Goal: Task Accomplishment & Management: Manage account settings

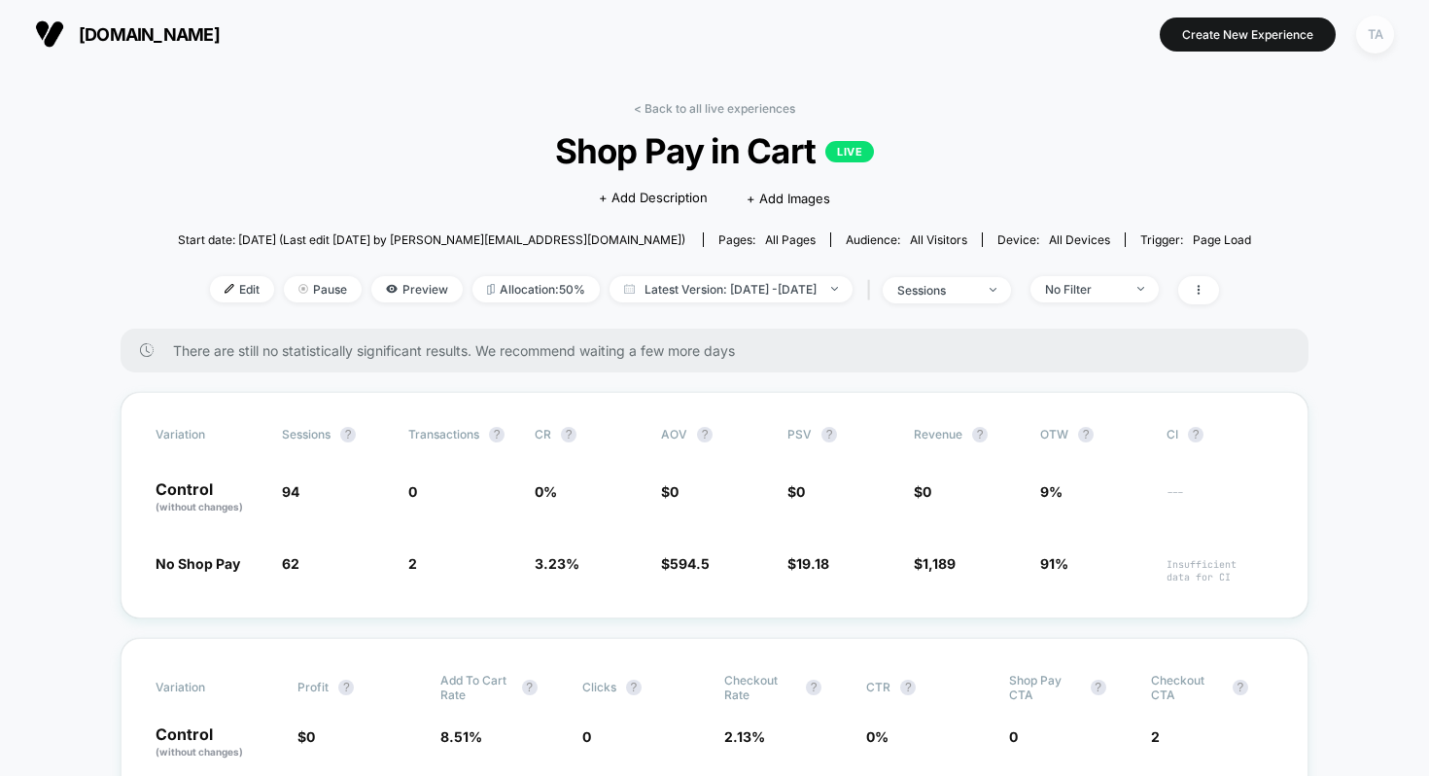
click at [1381, 29] on div "TA" at bounding box center [1375, 35] width 38 height 38
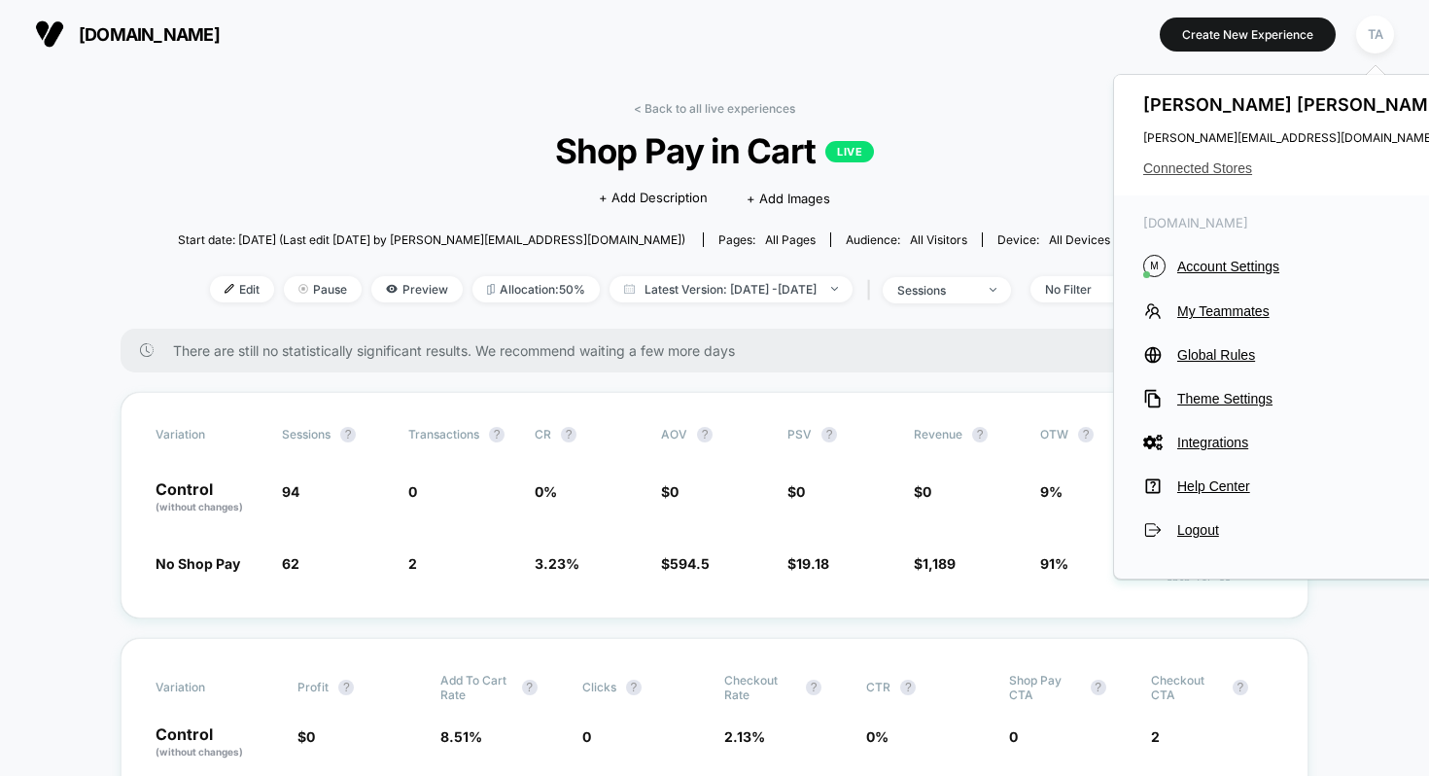
click at [1184, 171] on span "Connected Stores" at bounding box center [1296, 168] width 307 height 16
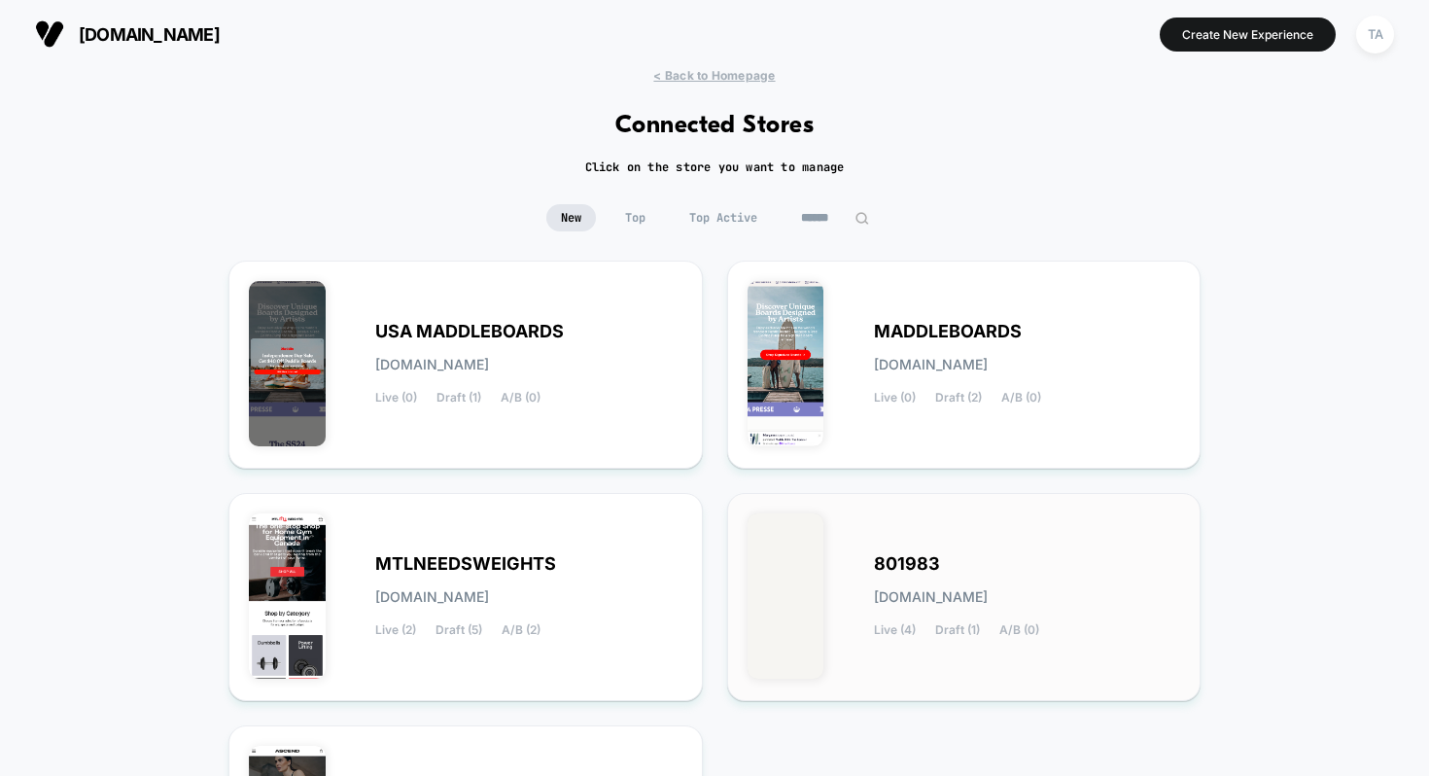
click at [823, 548] on div "801983 801983.myshopify.com Live (4) Draft (1) A/B (0)" at bounding box center [965, 596] width 434 height 167
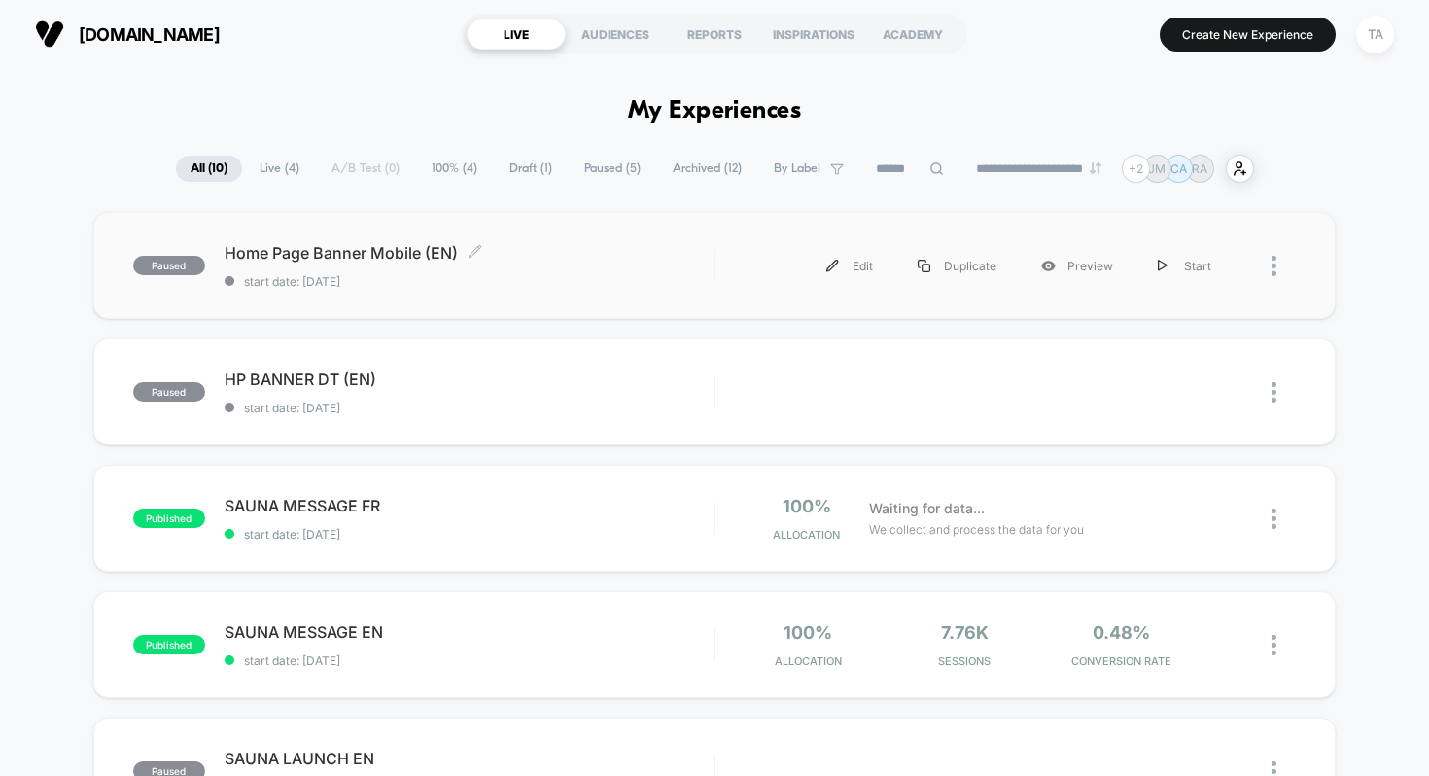
click at [395, 252] on span "Home Page Banner Mobile (EN) Click to edit experience details" at bounding box center [470, 252] width 490 height 19
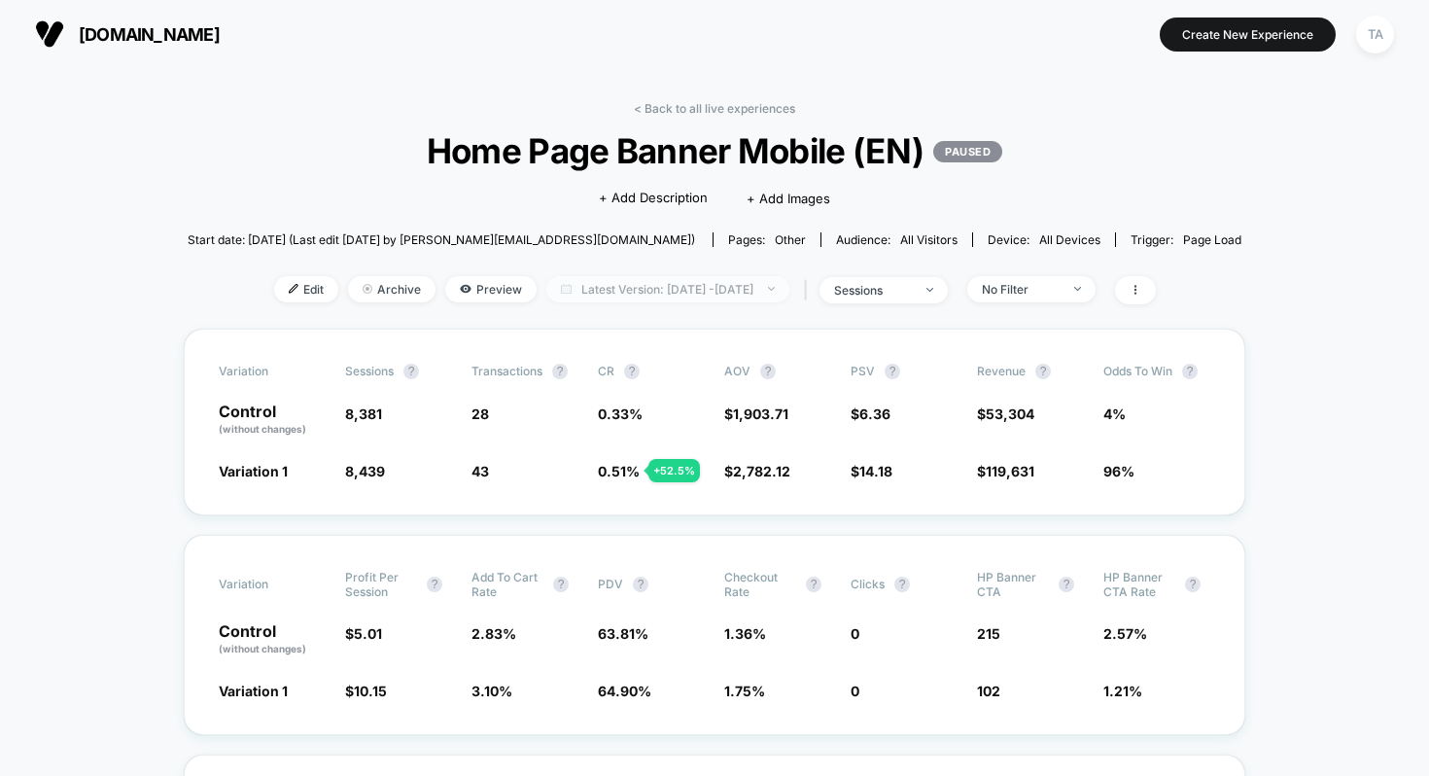
click at [693, 282] on span "Latest Version: Sep 17, 2025 - Oct 2, 2025" at bounding box center [667, 289] width 243 height 26
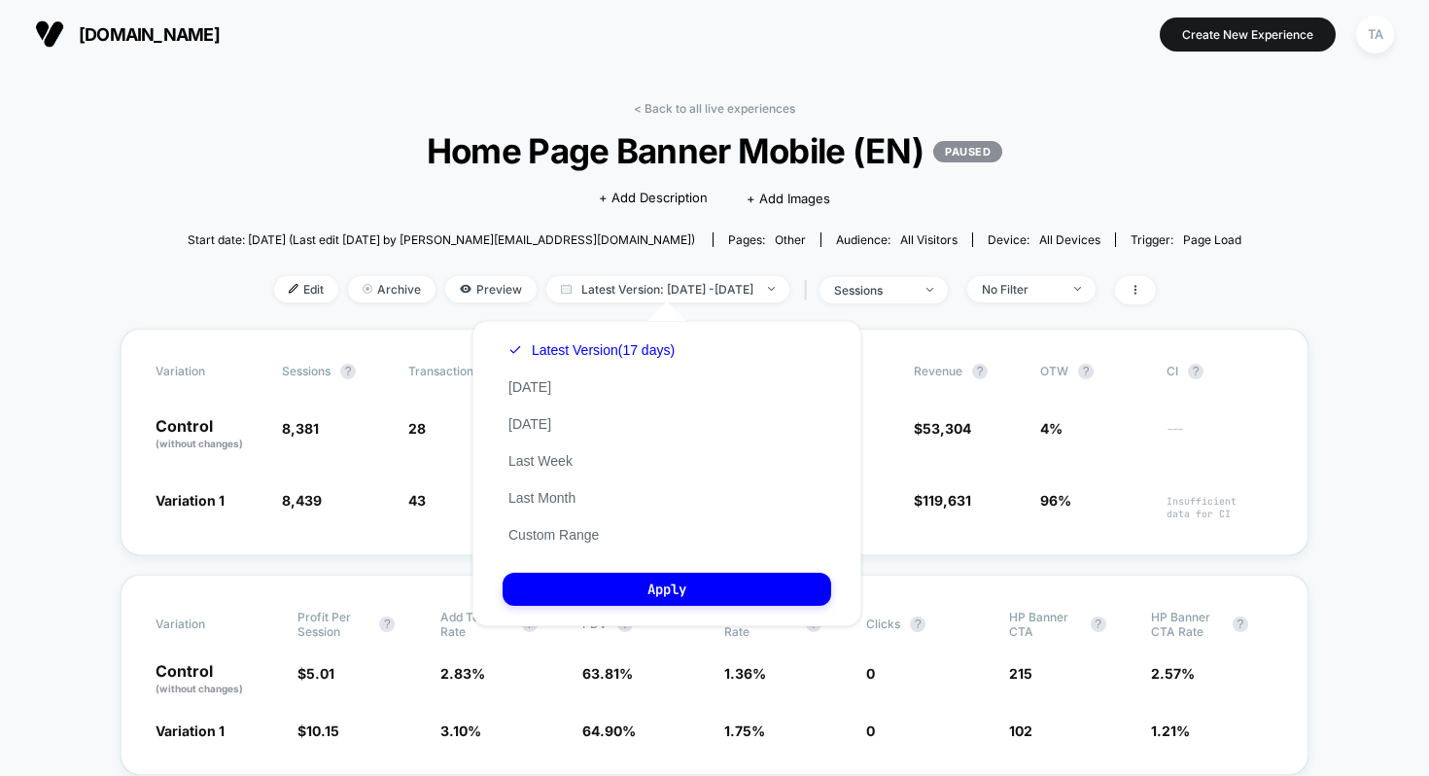
click at [799, 269] on div "< Back to all live experiences Home Page Banner Mobile (EN) PAUSED Click to edi…" at bounding box center [715, 214] width 1054 height 227
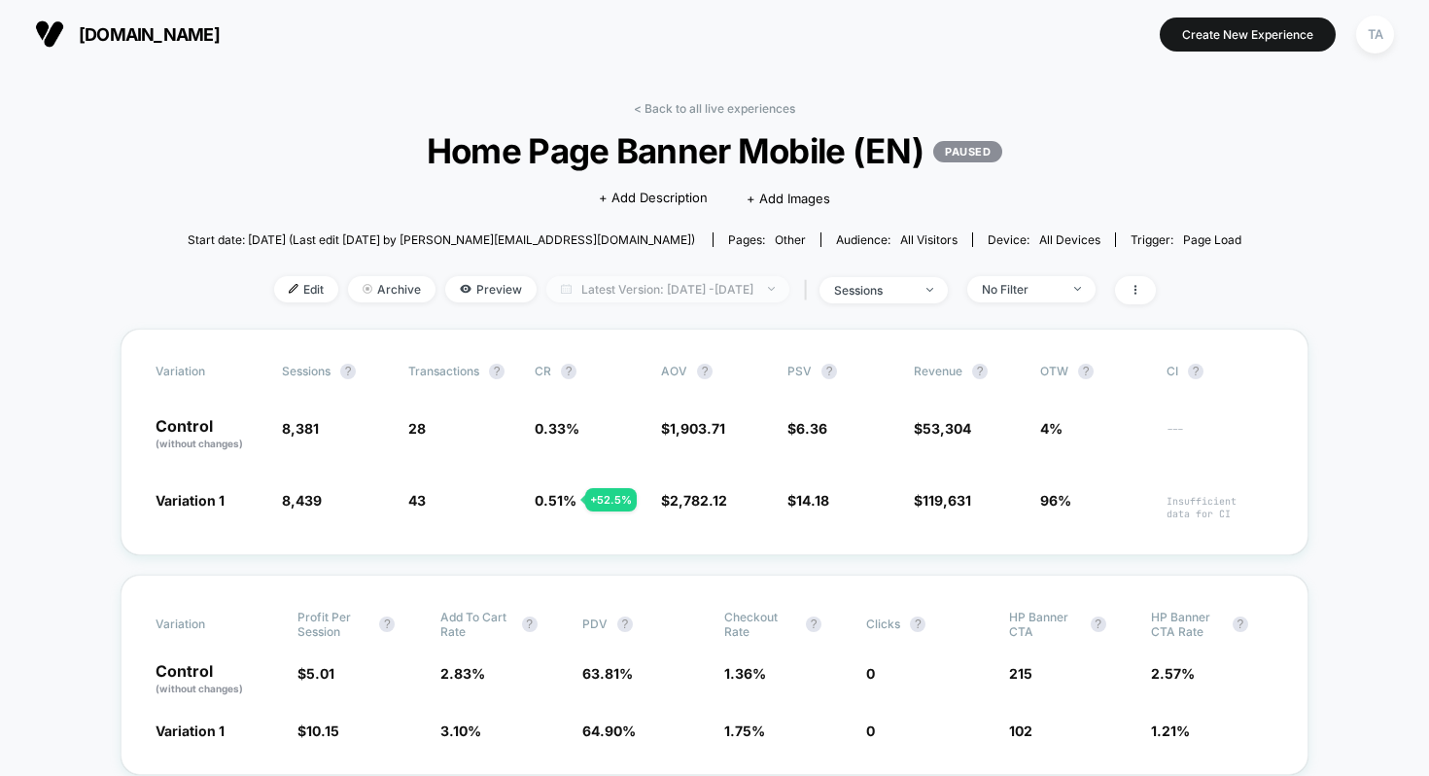
click at [659, 294] on span "Latest Version: Sep 17, 2025 - Oct 2, 2025" at bounding box center [667, 289] width 243 height 26
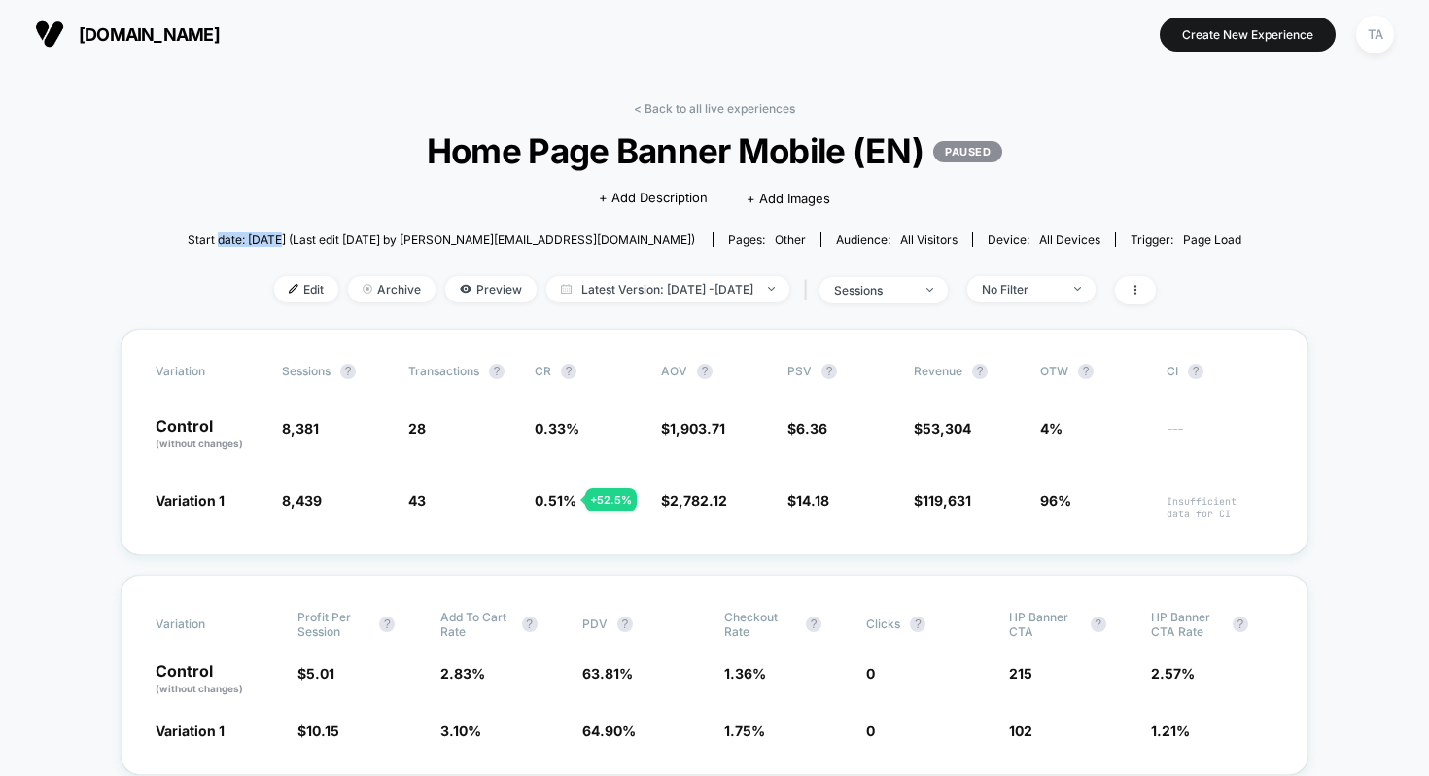
drag, startPoint x: 264, startPoint y: 243, endPoint x: 362, endPoint y: 246, distance: 97.3
click at [365, 246] on span "Start date: [DATE] (Last edit [DATE] by [PERSON_NAME][EMAIL_ADDRESS][DOMAIN_NAM…" at bounding box center [441, 240] width 507 height 34
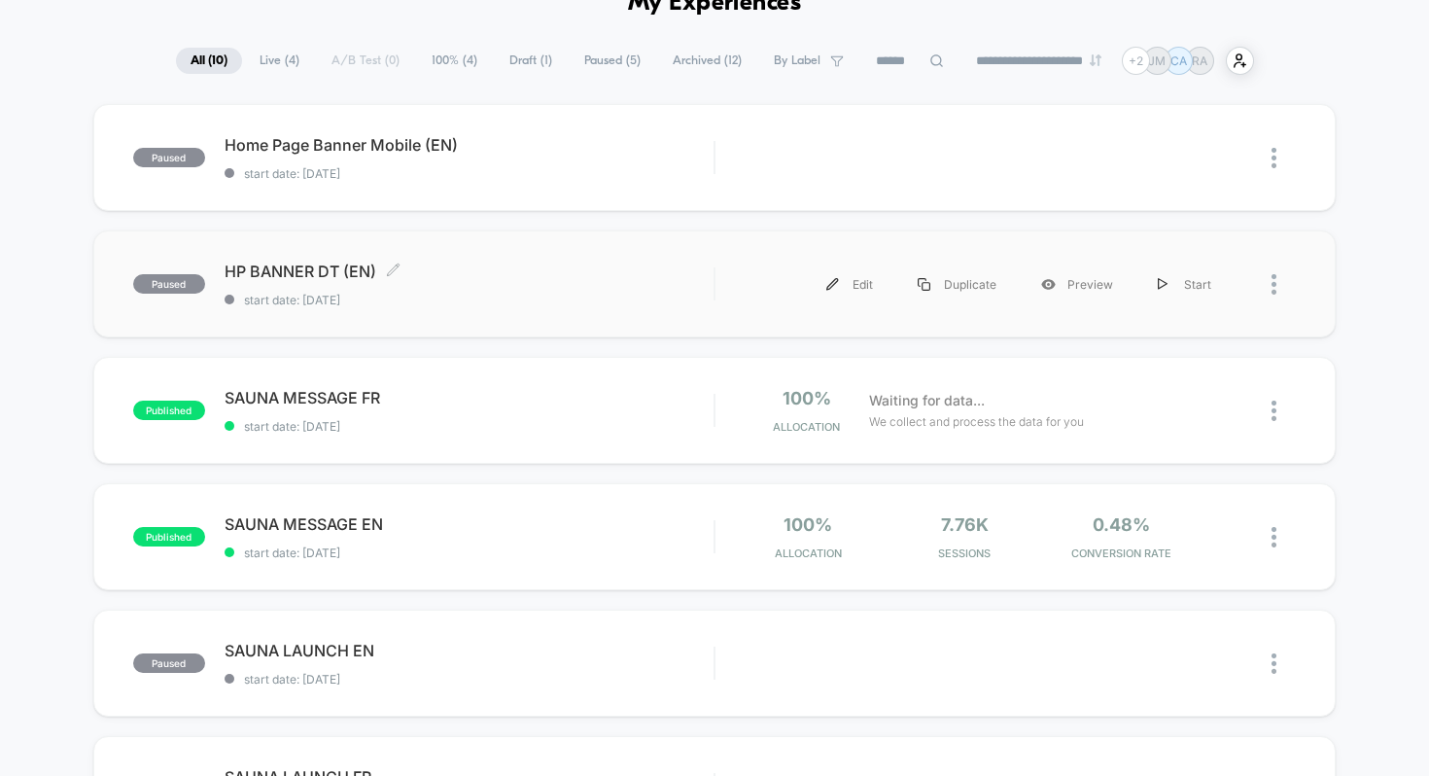
click at [331, 274] on span "HP BANNER DT (EN) Click to edit experience details" at bounding box center [470, 271] width 490 height 19
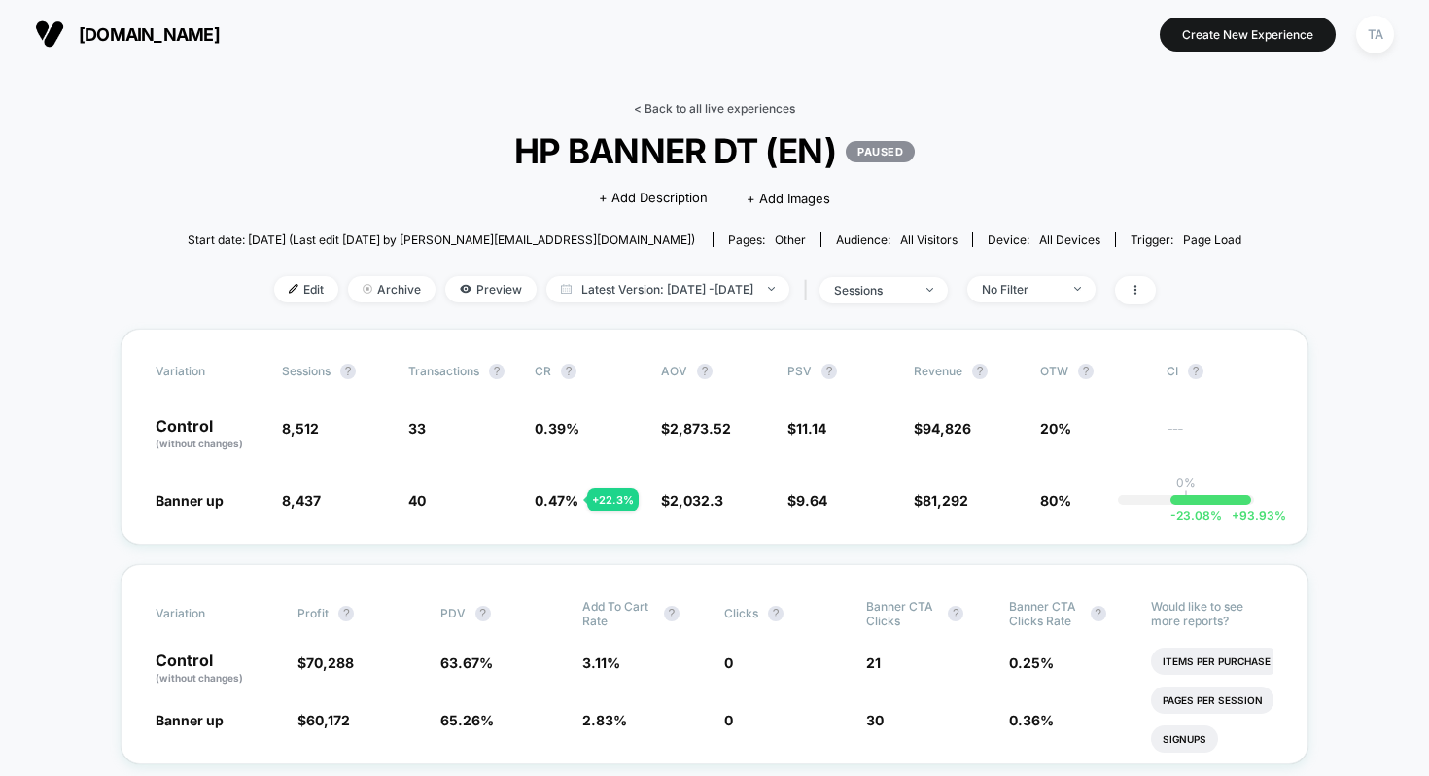
click at [642, 109] on link "< Back to all live experiences" at bounding box center [714, 108] width 161 height 15
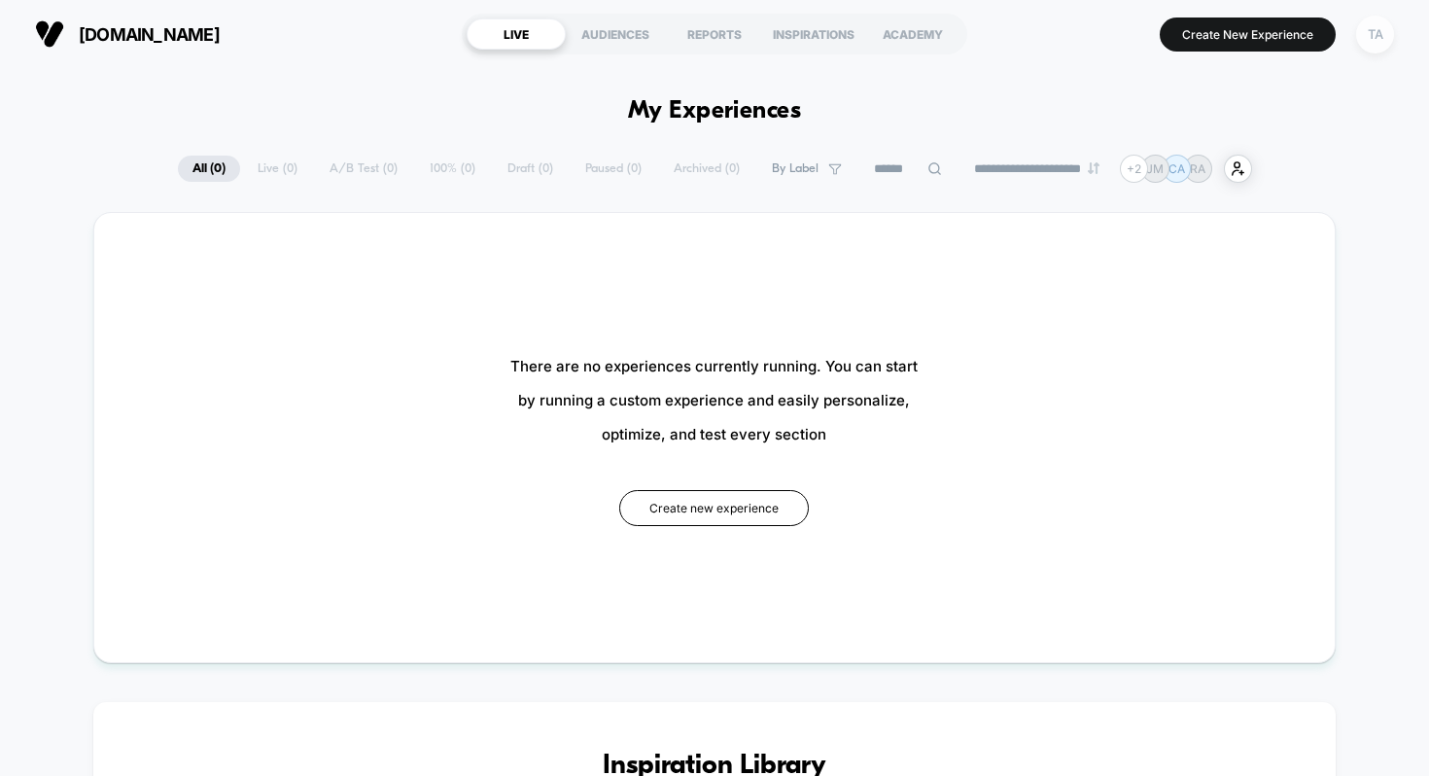
click at [1373, 30] on div "TA" at bounding box center [1375, 35] width 38 height 38
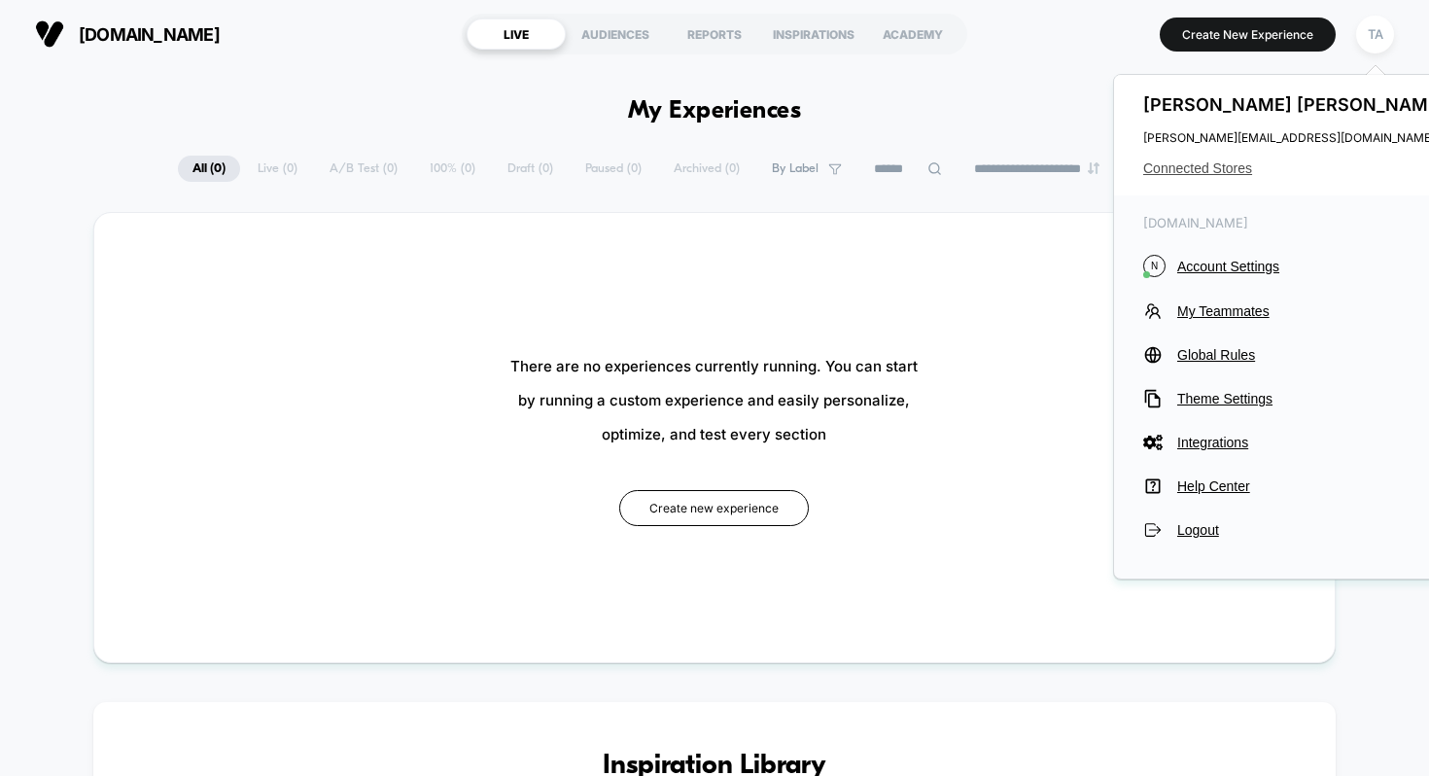
click at [1173, 165] on span "Connected Stores" at bounding box center [1296, 168] width 307 height 16
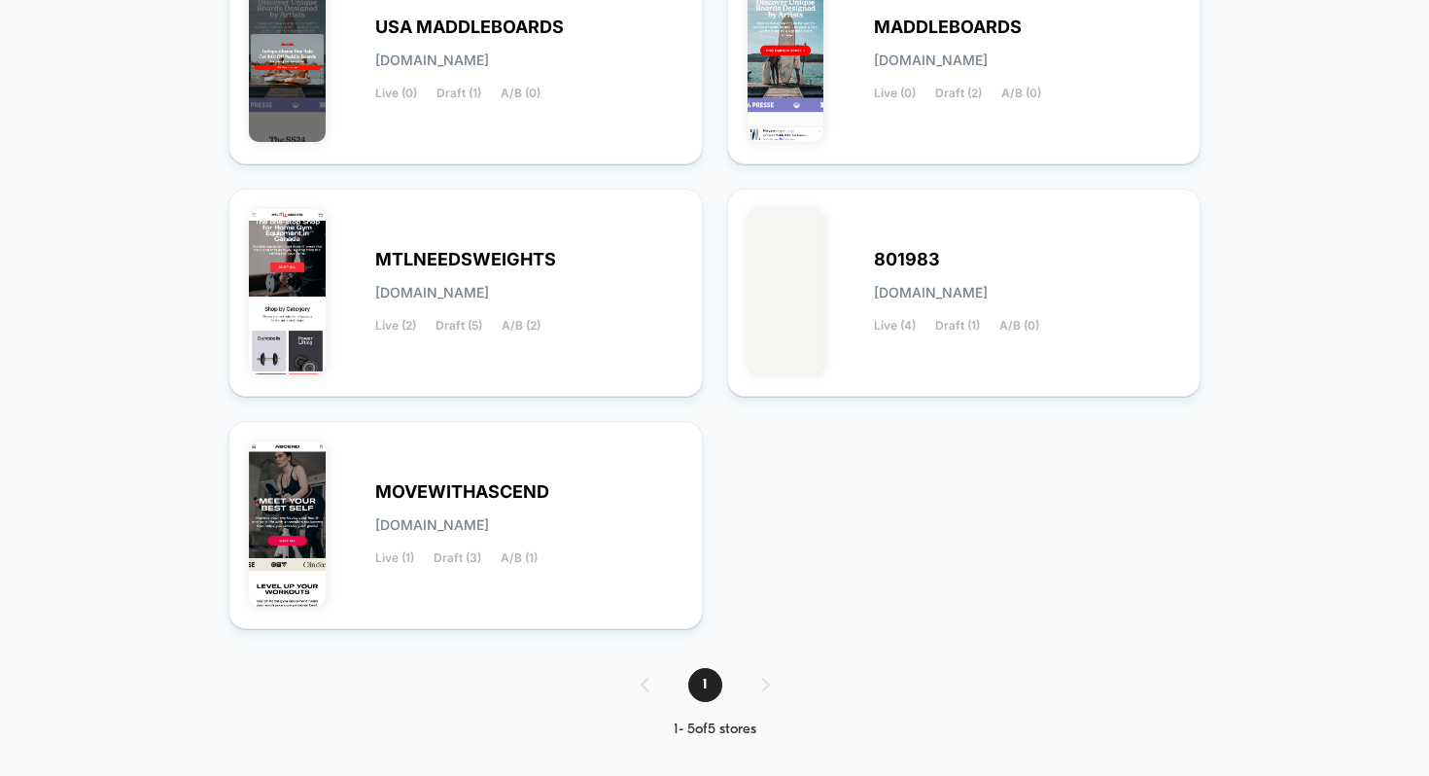
scroll to position [315, 0]
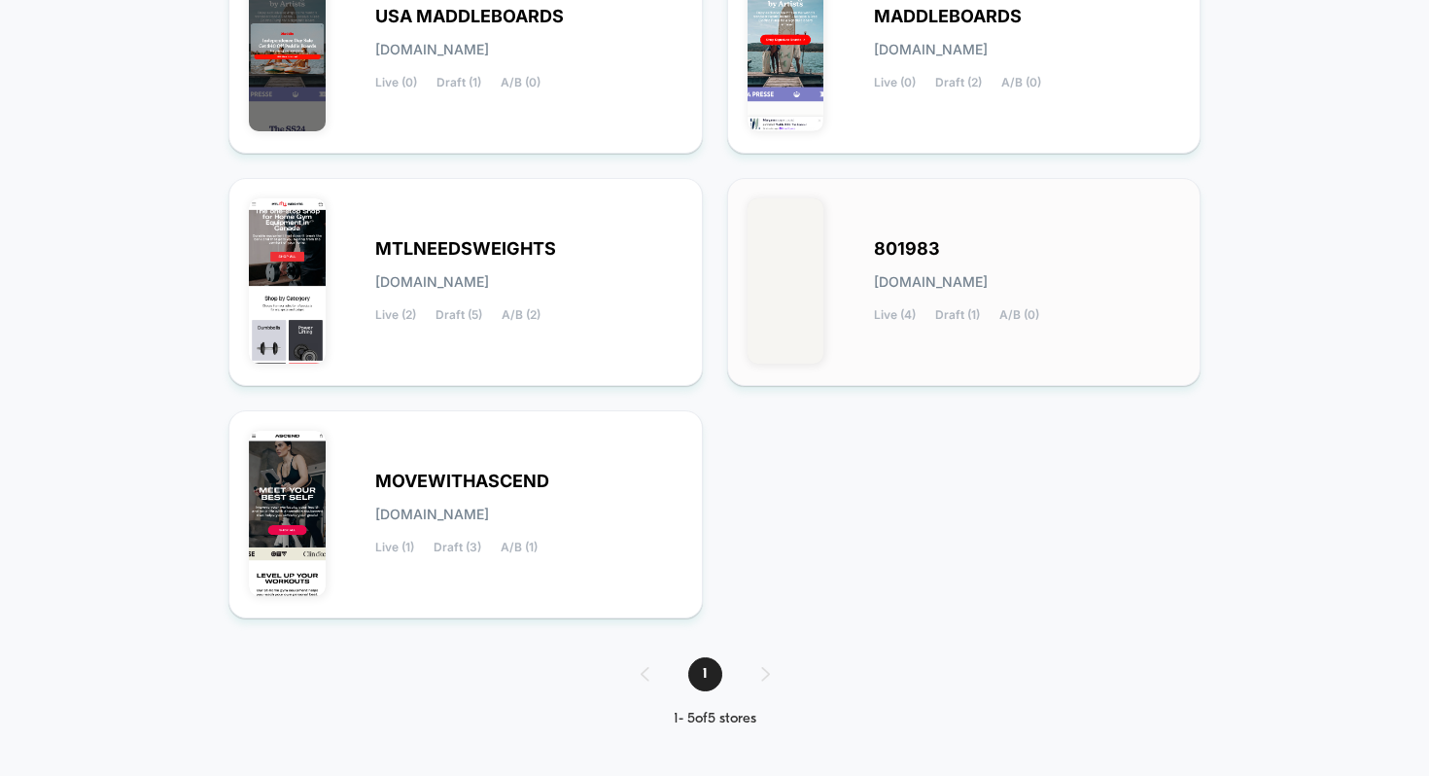
click at [887, 250] on span "801983" at bounding box center [907, 249] width 66 height 14
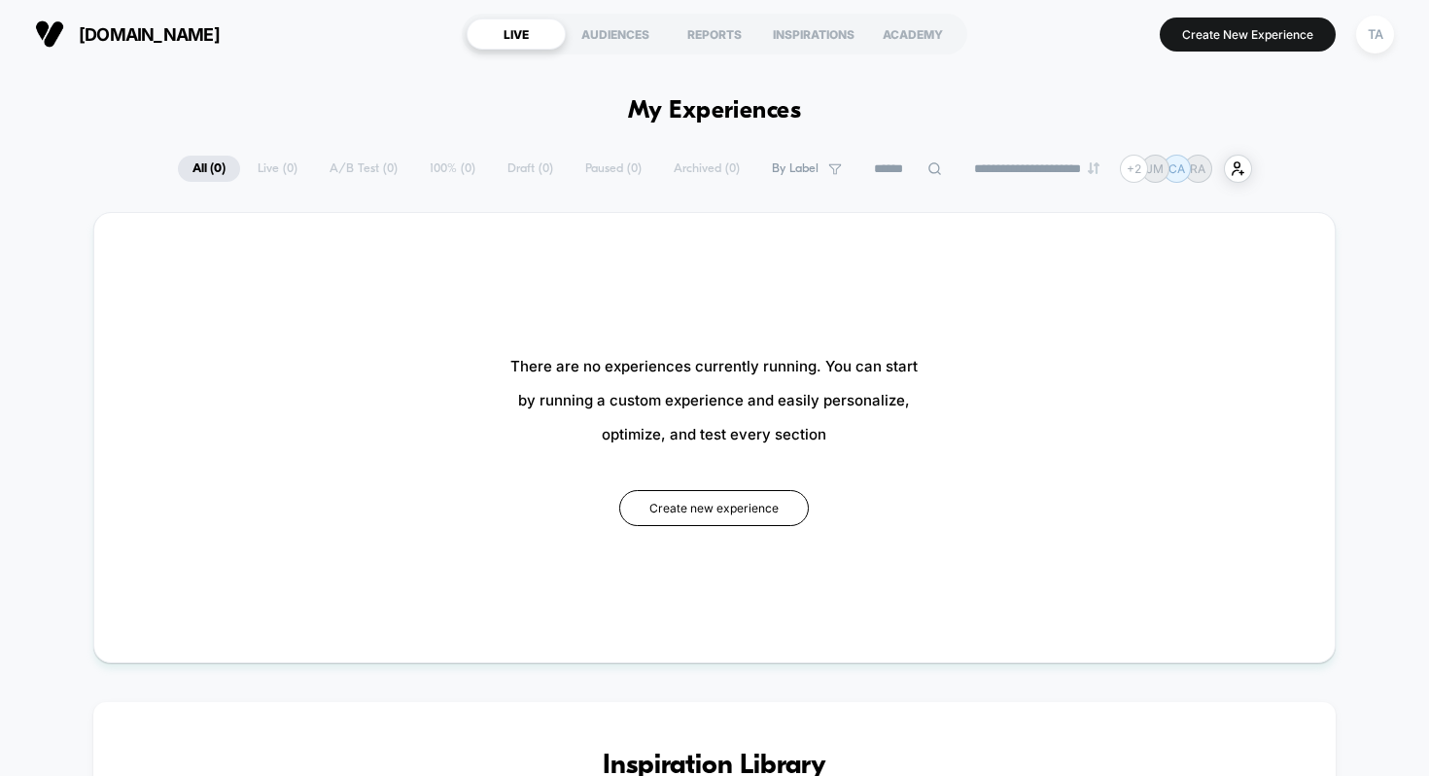
click at [645, 299] on div "There are no experiences currently running. You can start by running a custom e…" at bounding box center [715, 437] width 1125 height 332
